Goal: Navigation & Orientation: Find specific page/section

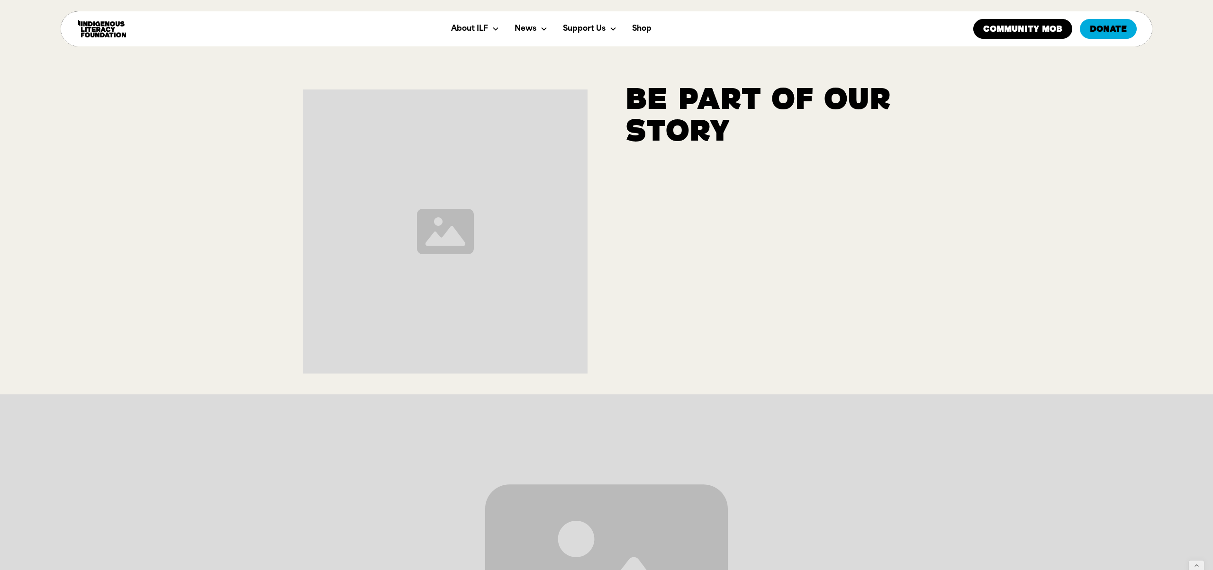
click at [970, 278] on div "Be part of our story" at bounding box center [606, 197] width 1213 height 395
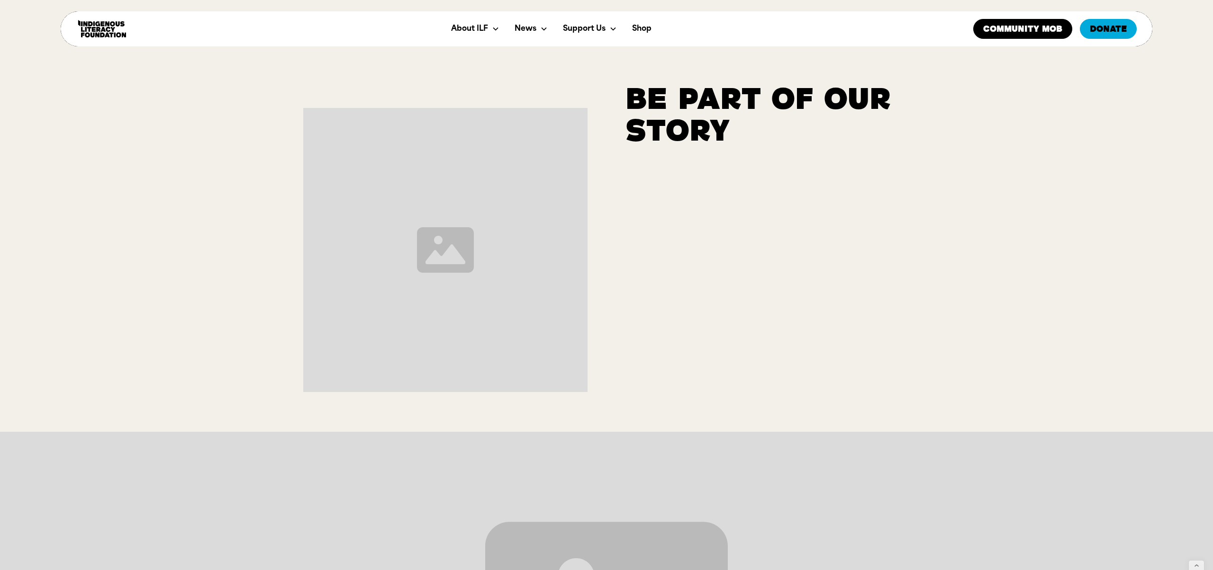
click at [945, 262] on div "Be part of our story" at bounding box center [606, 216] width 1213 height 432
click at [938, 292] on div "Be part of our story" at bounding box center [606, 216] width 1213 height 432
click at [1025, 226] on div "Be part of our story" at bounding box center [606, 216] width 1213 height 432
click at [1038, 280] on div "Be part of our story" at bounding box center [606, 216] width 1213 height 432
click at [1131, 178] on div "Be part of our story" at bounding box center [606, 216] width 1213 height 432
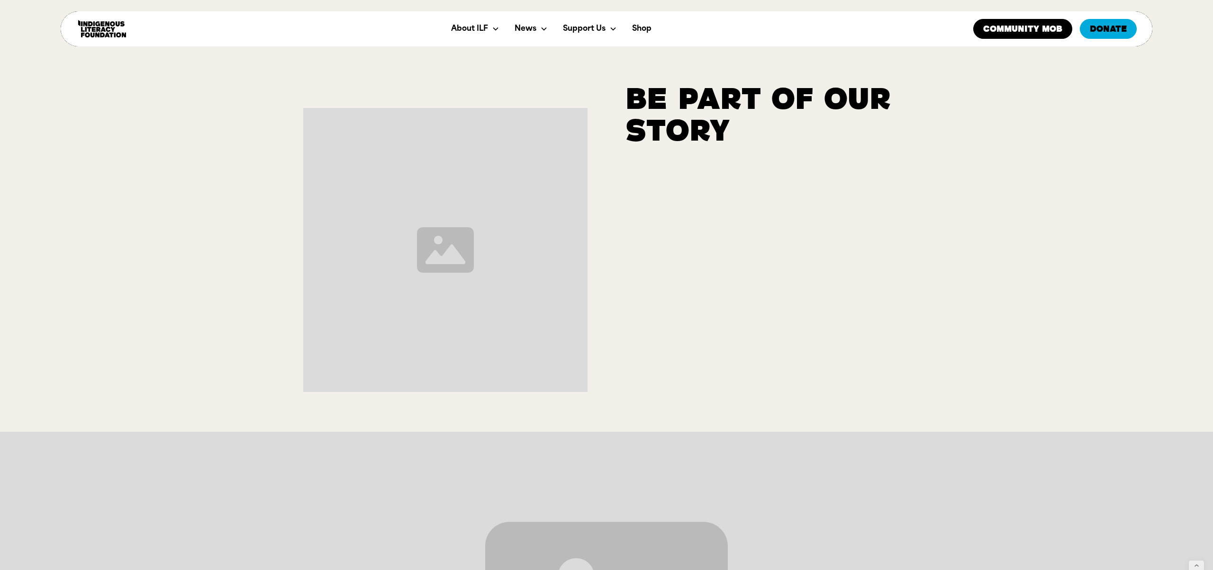
click at [1119, 197] on div "Be part of our story" at bounding box center [606, 216] width 1213 height 432
click at [1000, 226] on div "Be part of our story" at bounding box center [606, 216] width 1213 height 432
click at [1108, 191] on div "Be part of our story" at bounding box center [606, 216] width 1213 height 432
